Goal: Check status: Check status

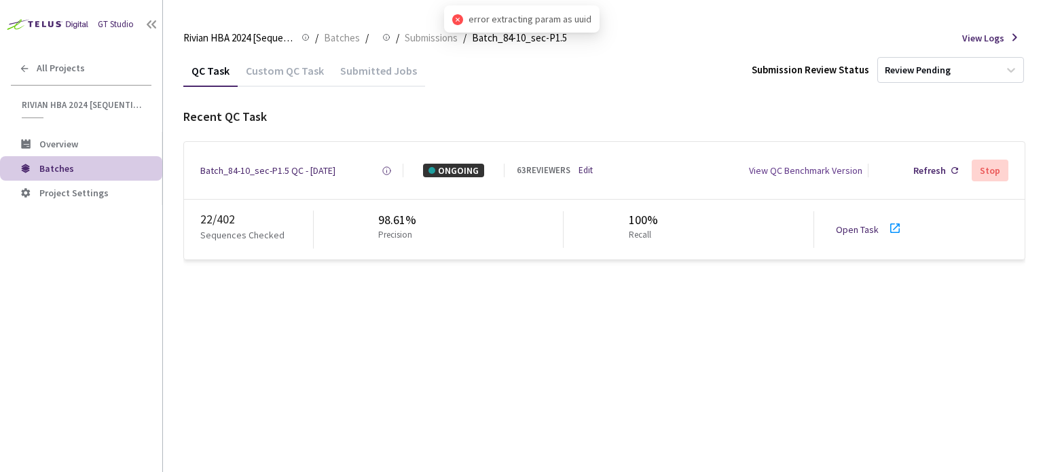
click at [866, 230] on link "Open Task" at bounding box center [857, 229] width 43 height 12
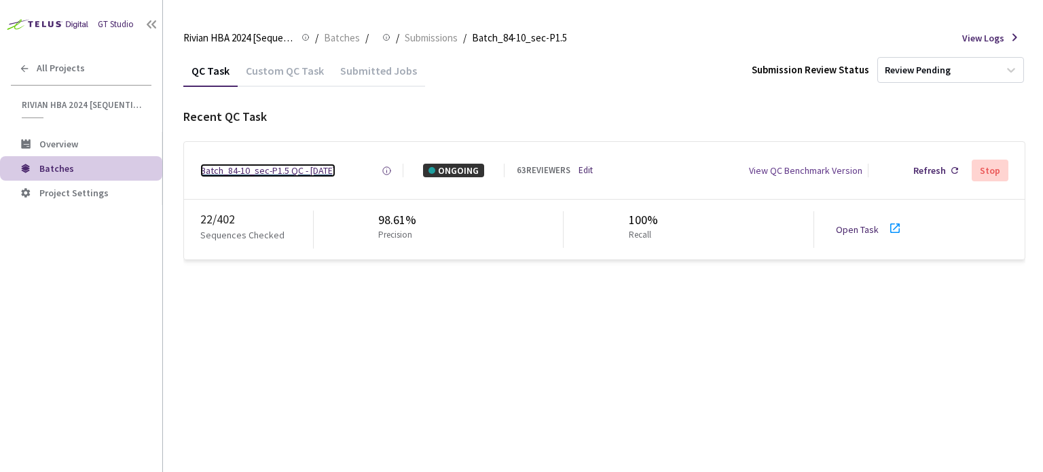
click at [238, 166] on div "Batch_84-10_sec-P1.5 QC - [DATE]" at bounding box center [267, 171] width 135 height 14
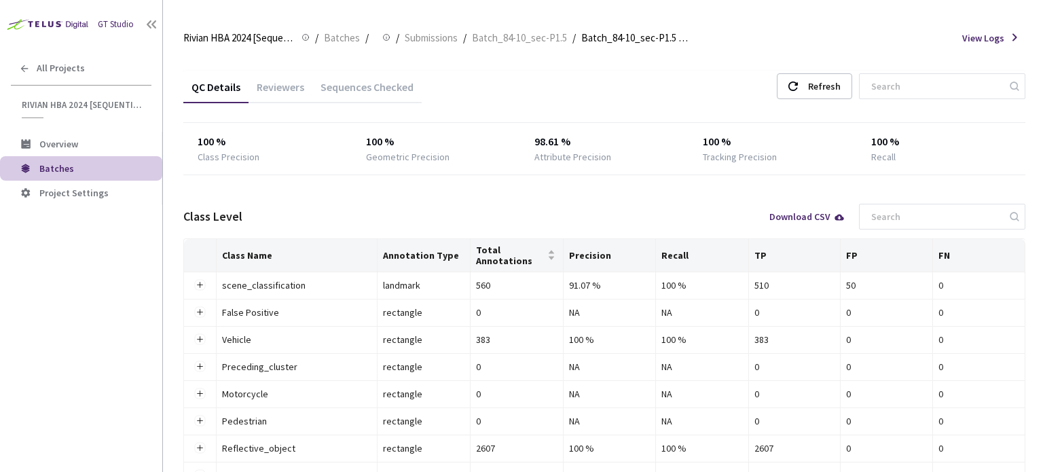
click at [280, 87] on div "Reviewers" at bounding box center [281, 91] width 64 height 23
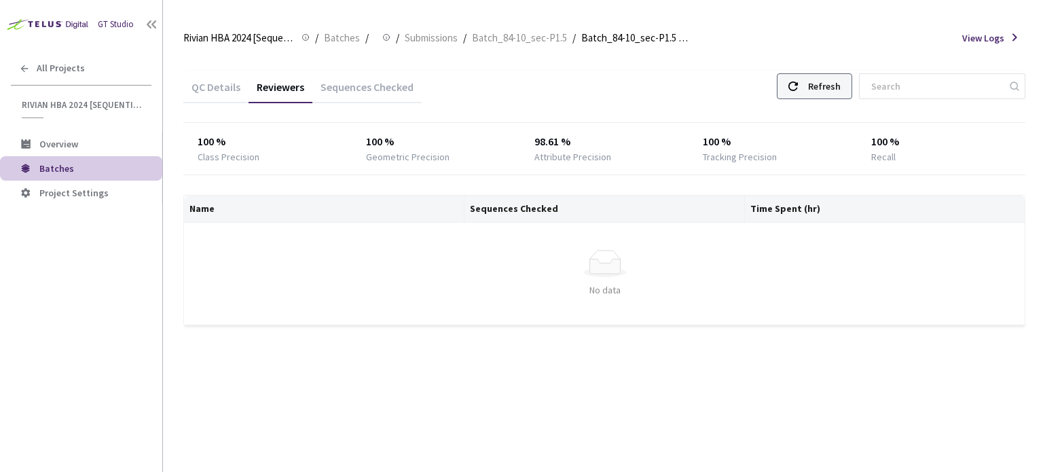
click at [798, 94] on div at bounding box center [793, 86] width 10 height 24
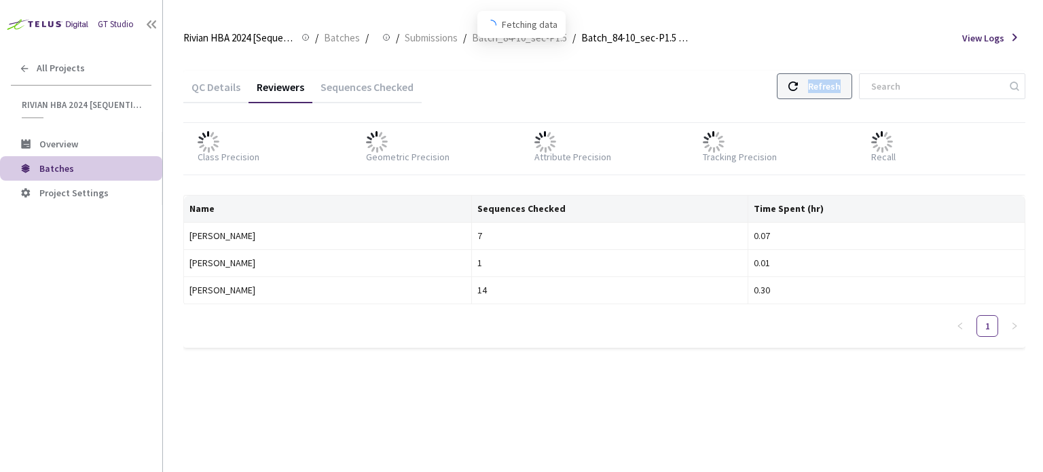
click at [798, 94] on div at bounding box center [793, 86] width 10 height 24
click at [822, 94] on div "Refresh" at bounding box center [824, 86] width 33 height 24
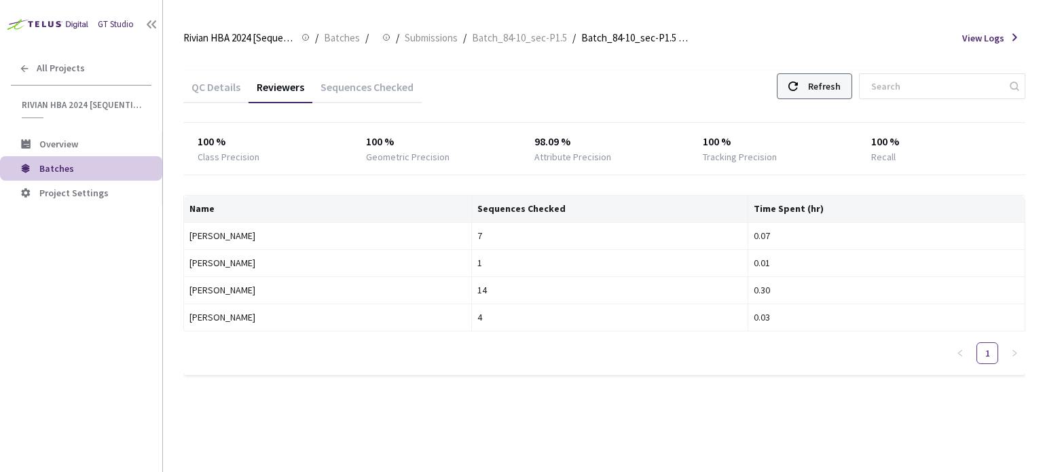
click at [826, 85] on div "Refresh" at bounding box center [824, 86] width 33 height 24
click at [832, 85] on div "Refresh" at bounding box center [824, 86] width 33 height 24
click at [826, 79] on div "Refresh" at bounding box center [824, 86] width 33 height 24
click at [833, 87] on div "Refresh" at bounding box center [824, 86] width 33 height 24
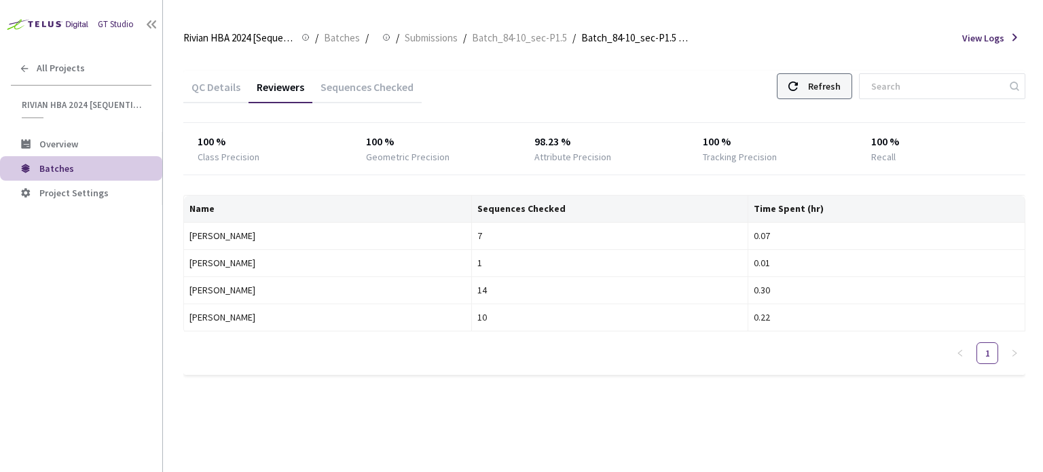
click at [830, 84] on div "Refresh" at bounding box center [824, 86] width 33 height 24
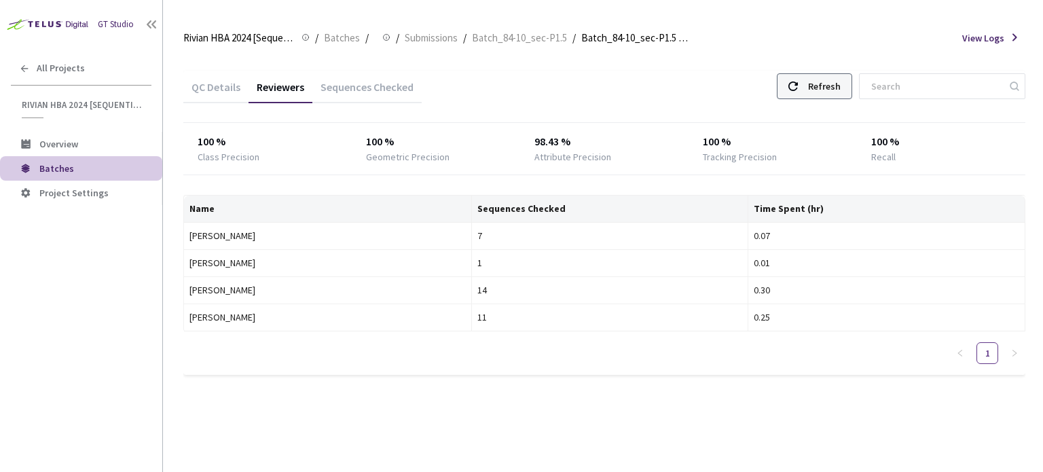
click at [798, 91] on div at bounding box center [793, 86] width 10 height 24
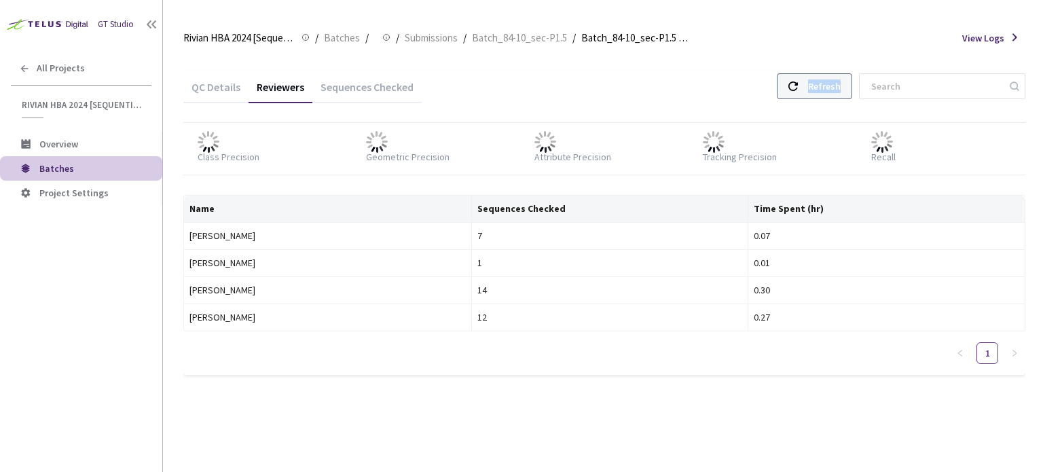
click at [798, 91] on div at bounding box center [793, 86] width 10 height 24
click at [811, 90] on div "Refresh" at bounding box center [814, 86] width 75 height 26
click at [813, 89] on div "Refresh" at bounding box center [814, 86] width 75 height 26
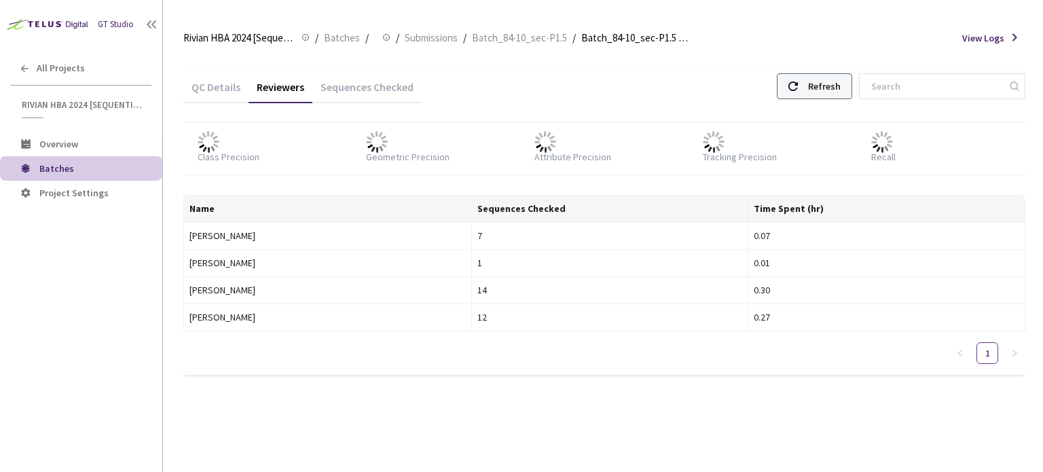
click at [813, 89] on div "Refresh" at bounding box center [814, 86] width 75 height 26
click at [837, 92] on div "Refresh" at bounding box center [824, 86] width 33 height 24
click at [812, 85] on div "Refresh" at bounding box center [814, 86] width 75 height 26
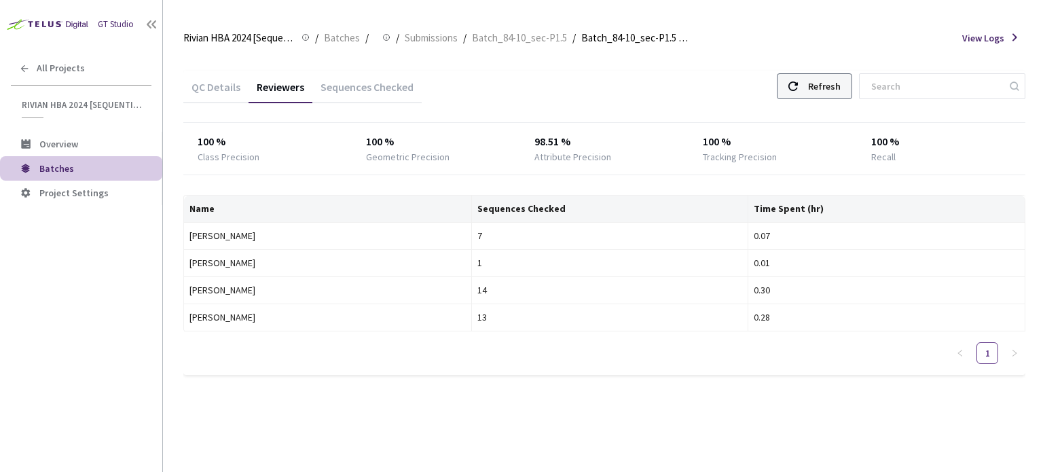
click at [812, 85] on div "Refresh" at bounding box center [814, 86] width 75 height 26
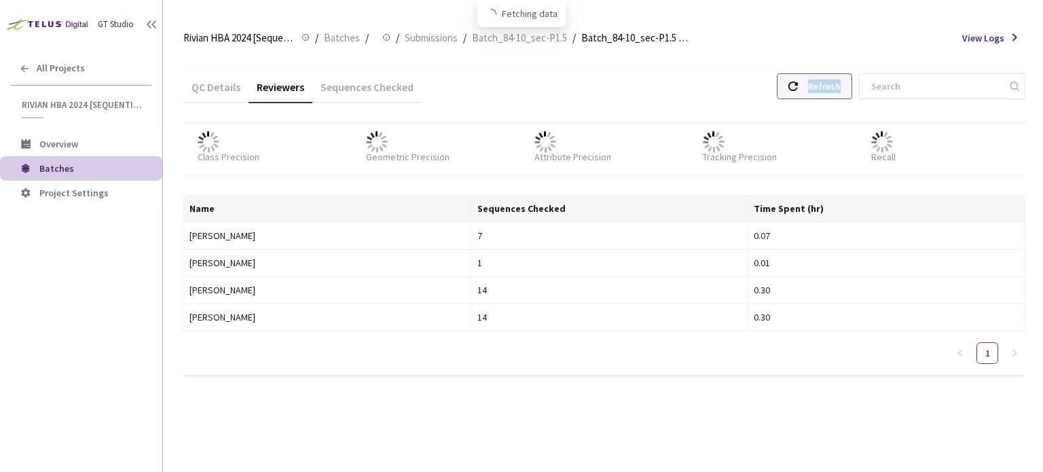
click at [812, 85] on div "Refresh" at bounding box center [814, 86] width 75 height 26
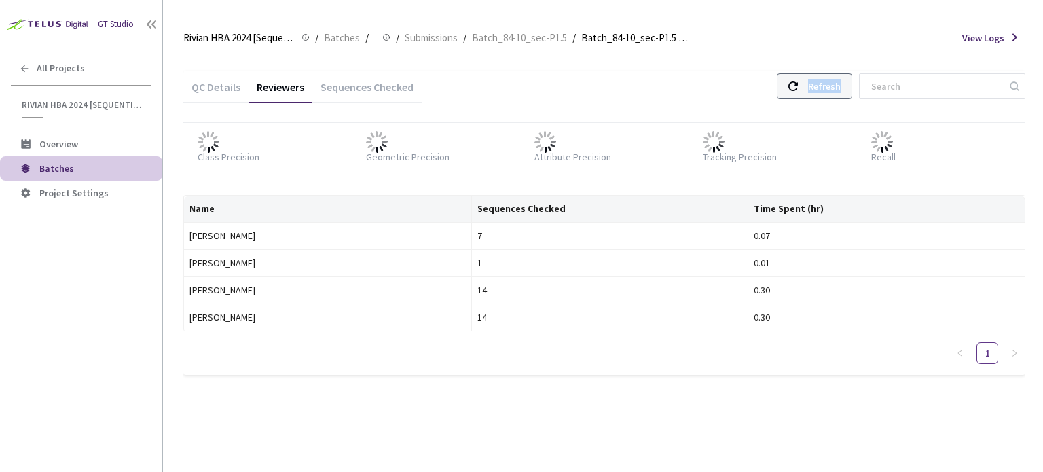
click at [812, 85] on div "Refresh" at bounding box center [814, 86] width 75 height 26
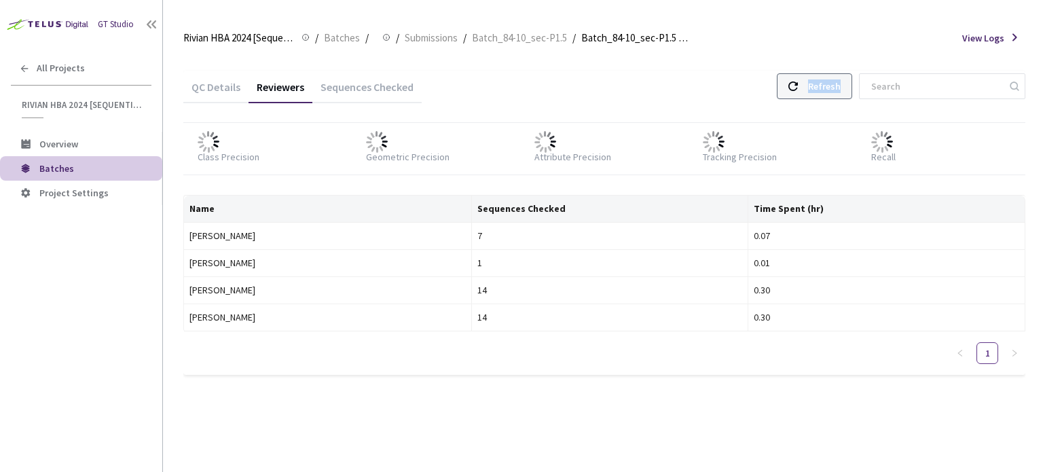
click at [812, 85] on div "Refresh" at bounding box center [814, 86] width 75 height 26
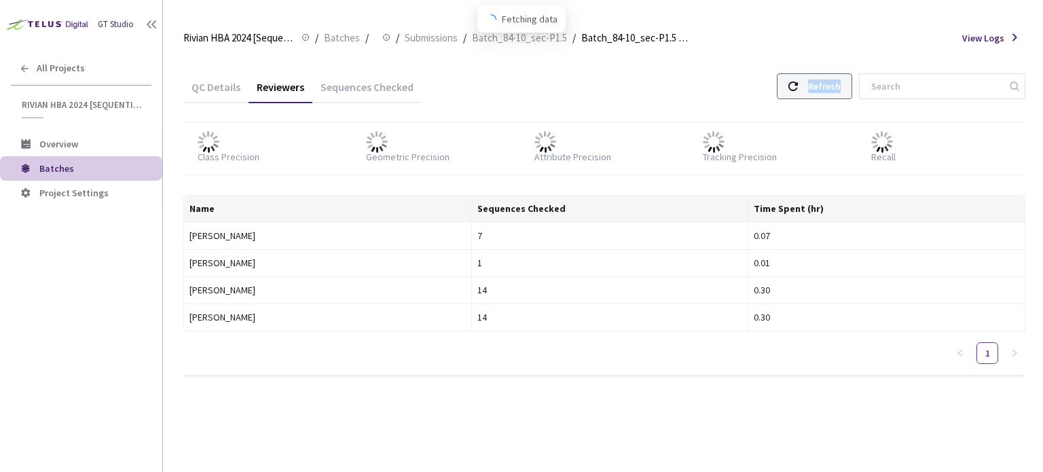
click at [812, 85] on div "Refresh" at bounding box center [814, 86] width 75 height 26
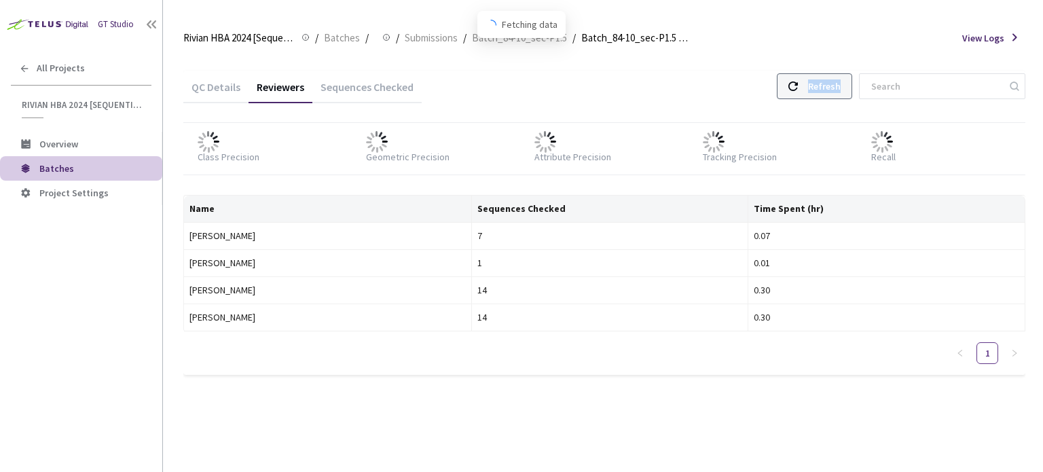
click at [812, 85] on div "Refresh" at bounding box center [814, 86] width 75 height 26
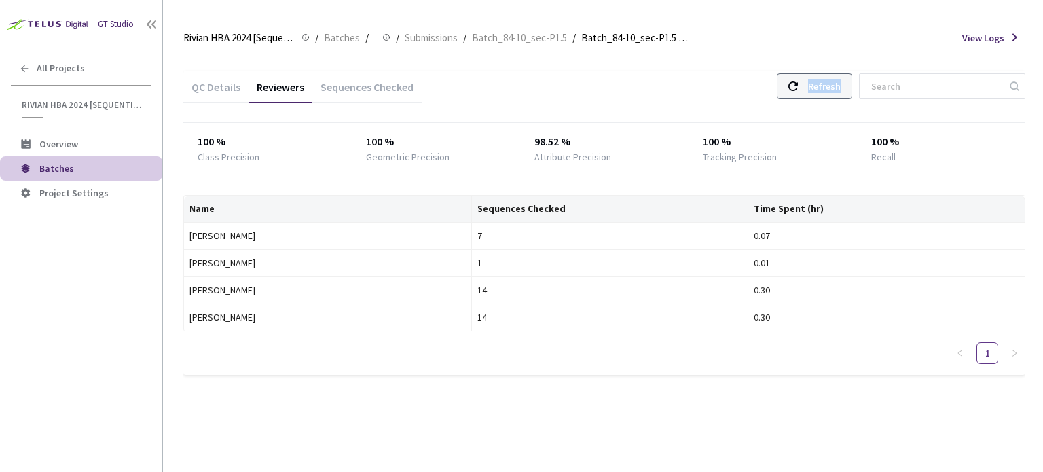
click at [812, 85] on div "Refresh" at bounding box center [814, 86] width 75 height 26
click at [827, 72] on div "QC Details Reviewers Sequences Checked Refresh" at bounding box center [604, 88] width 842 height 35
click at [823, 80] on div "Refresh" at bounding box center [824, 86] width 33 height 24
click at [817, 86] on div "Refresh" at bounding box center [814, 86] width 75 height 26
click at [816, 86] on div "Refresh" at bounding box center [814, 86] width 75 height 26
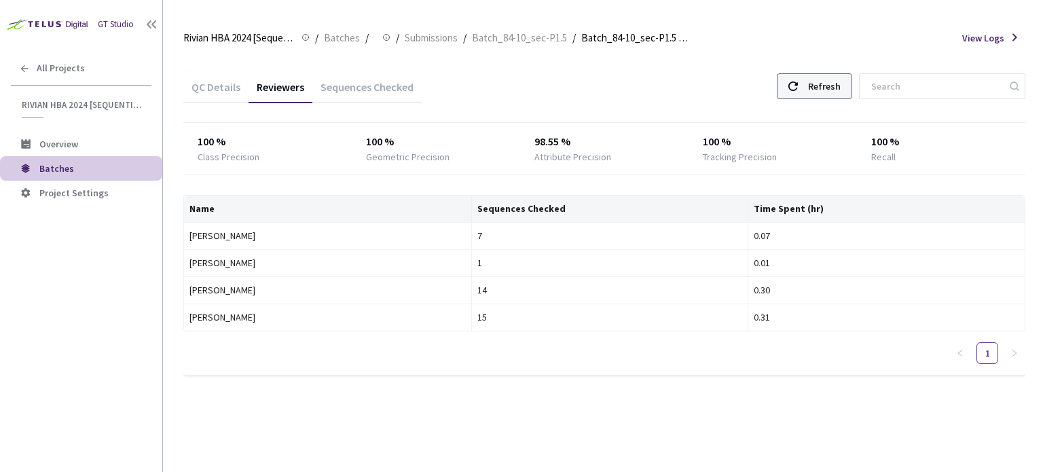
click at [852, 89] on div "Refresh" at bounding box center [814, 86] width 75 height 26
click at [813, 86] on div "Refresh" at bounding box center [814, 86] width 75 height 26
